Goal: Task Accomplishment & Management: Manage account settings

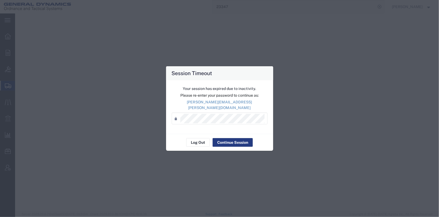
select select "SKID"
click at [199, 140] on button "Log Out" at bounding box center [197, 142] width 23 height 9
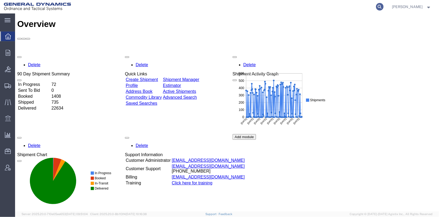
click at [384, 5] on icon at bounding box center [380, 7] width 8 height 8
type input "55244931"
click at [384, 6] on icon at bounding box center [380, 7] width 8 height 8
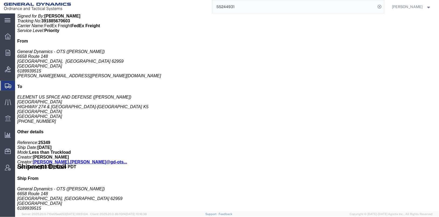
click link "Clone Shipment"
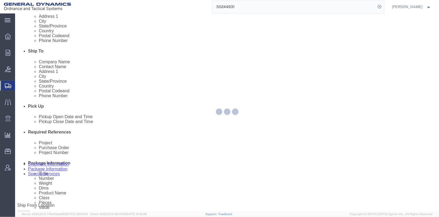
select select
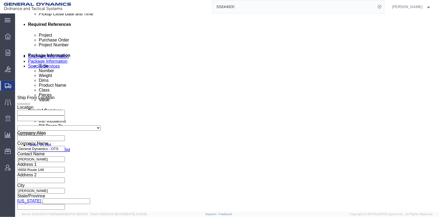
scroll to position [278, 0]
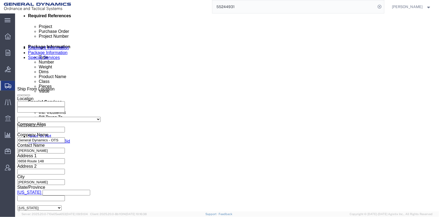
click button "Rate Shipment"
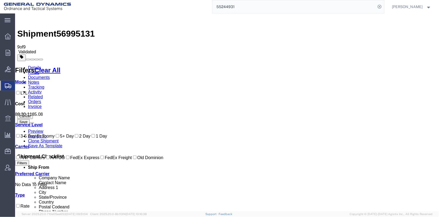
click at [33, 113] on button "Cancel" at bounding box center [25, 116] width 16 height 6
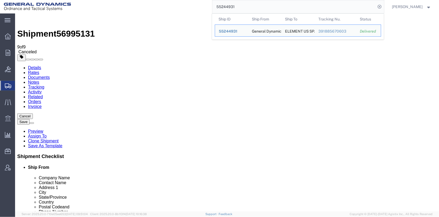
drag, startPoint x: 246, startPoint y: 8, endPoint x: 230, endPoint y: 8, distance: 15.9
click at [230, 8] on input "55244931" at bounding box center [295, 6] width 164 height 13
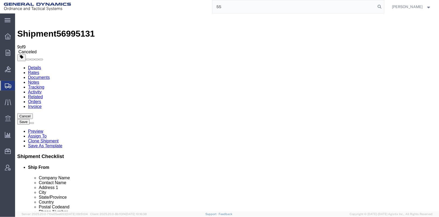
type input "5"
type input "56993987"
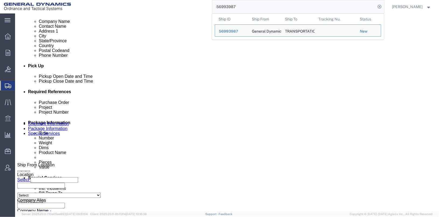
scroll to position [162, 0]
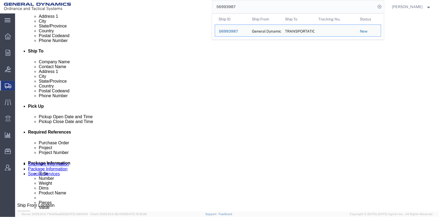
click div "[DATE] 2:50 PM"
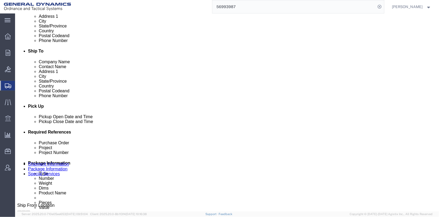
scroll to position [278, 0]
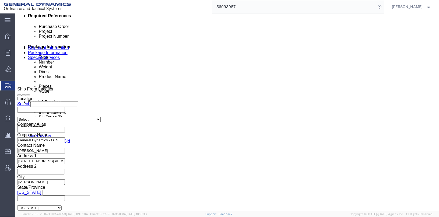
click button "Apply"
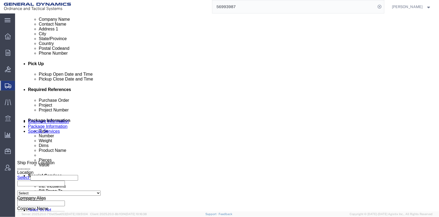
scroll to position [197, 0]
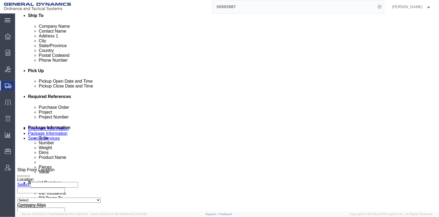
click div "[DATE] 7:50 AM"
click button "Apply"
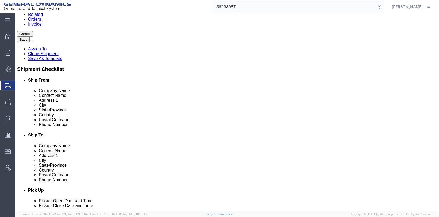
scroll to position [63, 0]
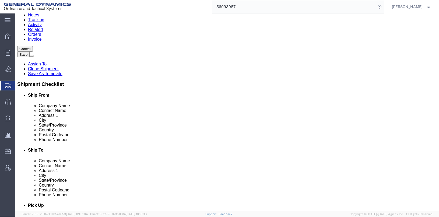
click button "Save"
